Goal: Task Accomplishment & Management: Use online tool/utility

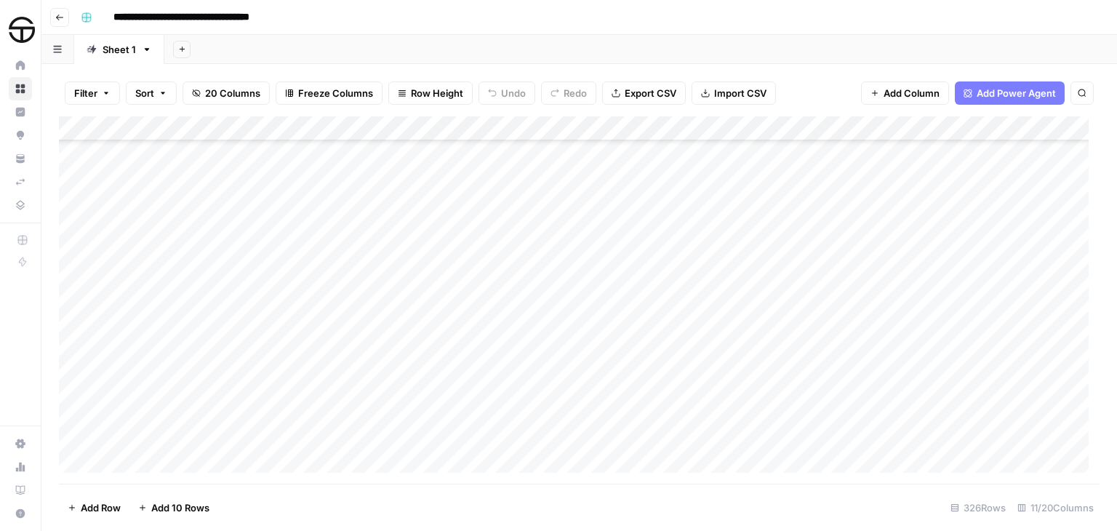
scroll to position [7754, 0]
click at [420, 335] on div "Add Column" at bounding box center [579, 299] width 1041 height 367
click at [420, 242] on div "Add Column" at bounding box center [579, 299] width 1041 height 367
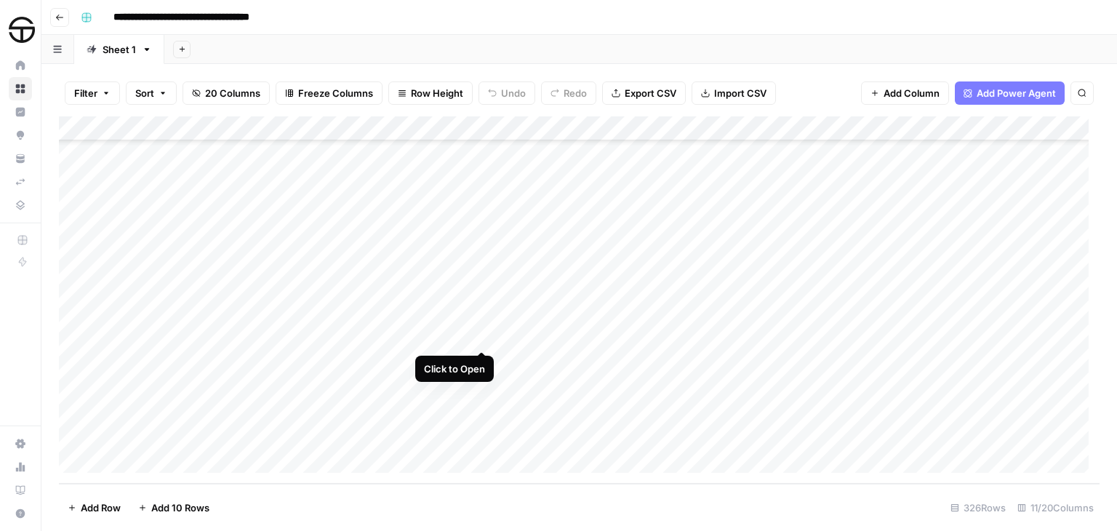
click at [480, 338] on div "Add Column" at bounding box center [579, 299] width 1041 height 367
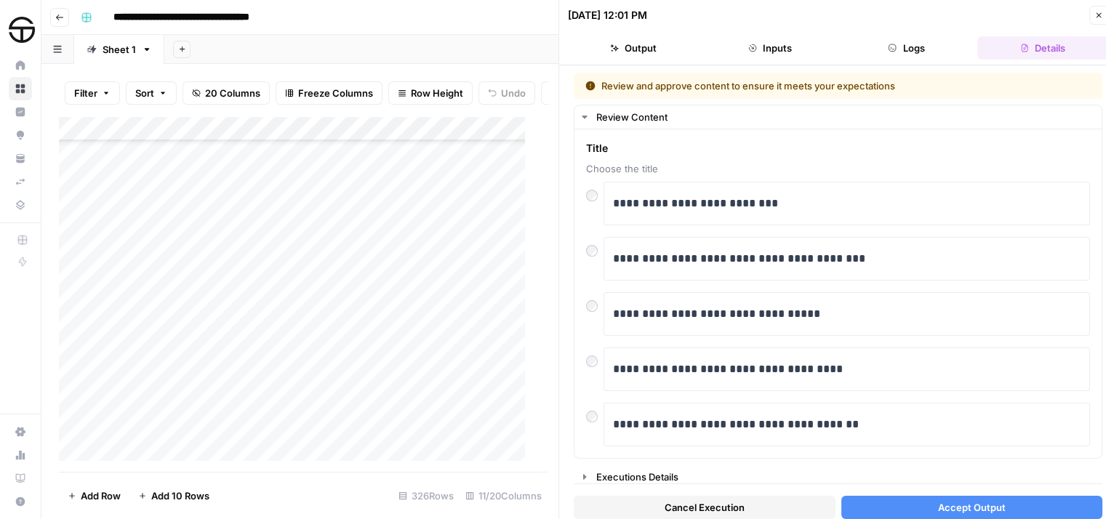
click at [958, 510] on span "Accept Output" at bounding box center [972, 507] width 68 height 15
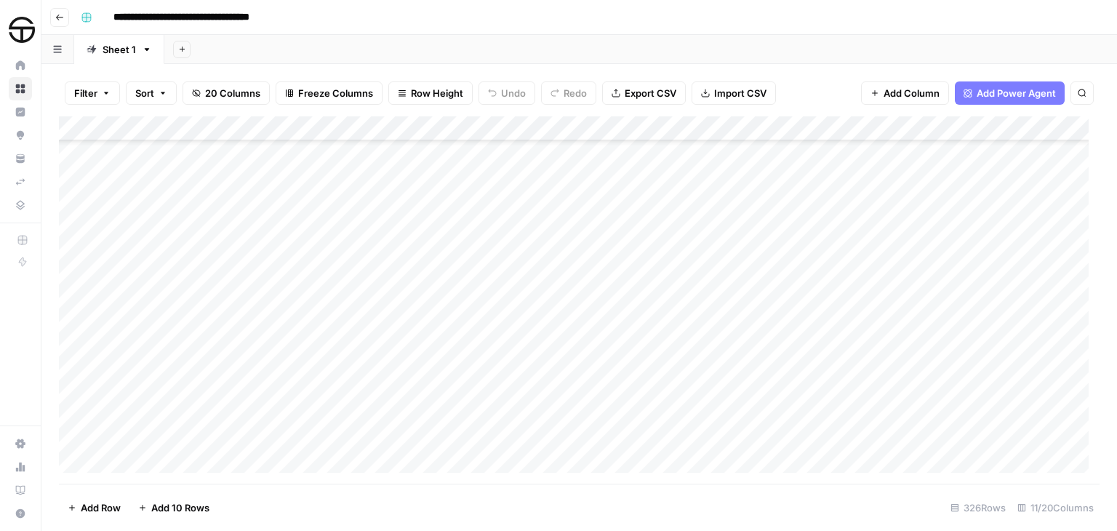
scroll to position [6735, 0]
click at [481, 316] on div "Add Column" at bounding box center [579, 299] width 1041 height 367
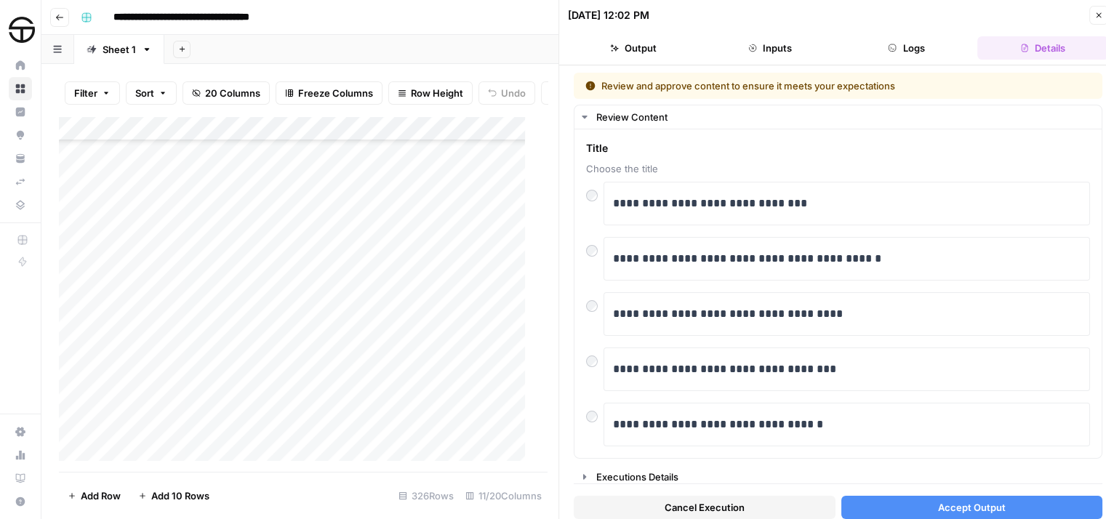
click at [998, 498] on button "Accept Output" at bounding box center [973, 507] width 262 height 23
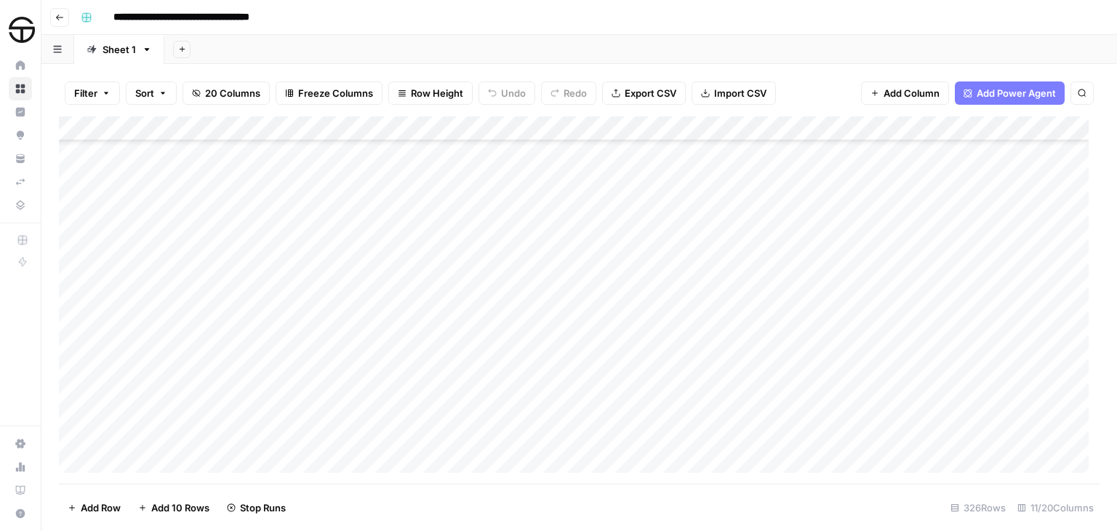
scroll to position [7754, 0]
click at [730, 335] on div "Add Column" at bounding box center [579, 299] width 1041 height 367
click at [732, 390] on div "Add Column" at bounding box center [579, 299] width 1041 height 367
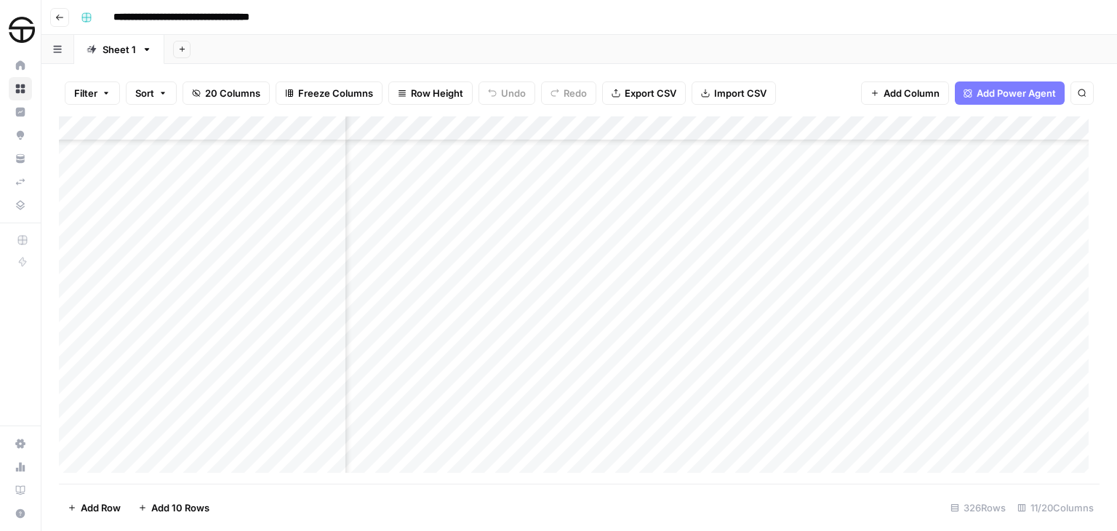
click at [668, 381] on div "Add Column" at bounding box center [579, 299] width 1041 height 367
click at [673, 335] on div "Add Column" at bounding box center [579, 299] width 1041 height 367
click at [687, 169] on div "Add Column" at bounding box center [579, 299] width 1041 height 367
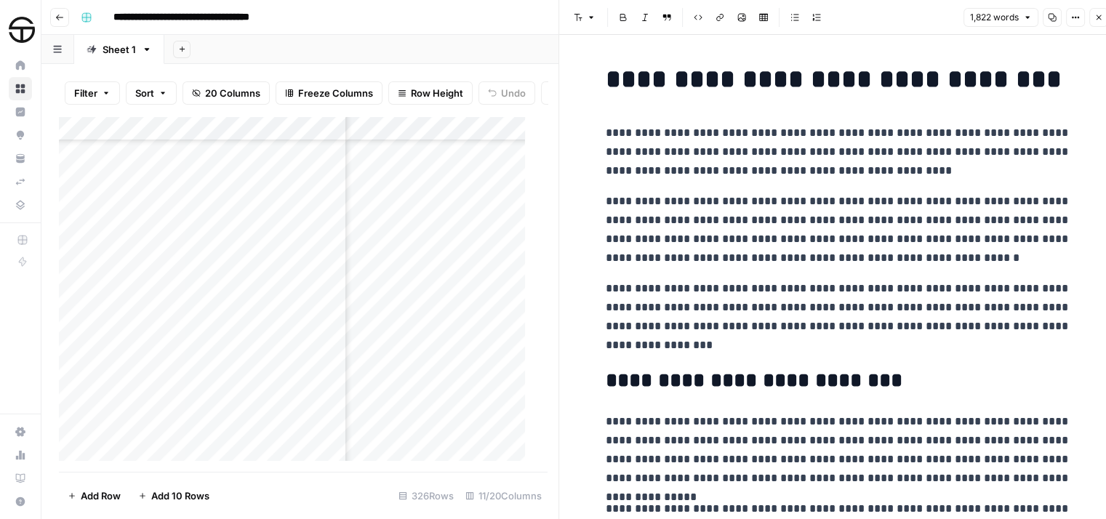
copy div "**********"
click at [1098, 19] on icon "button" at bounding box center [1099, 17] width 9 height 9
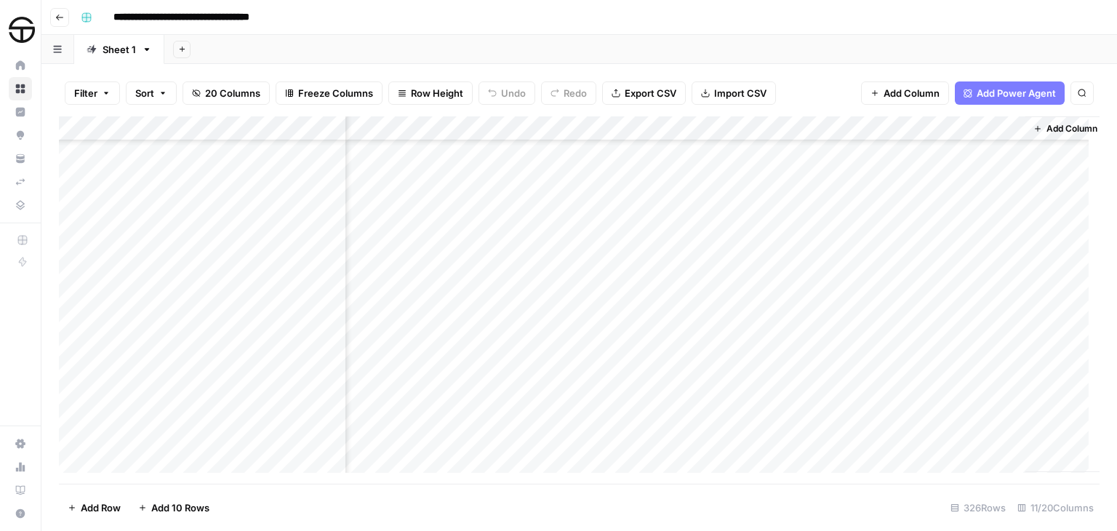
scroll to position [7681, 860]
